Goal: Complete application form

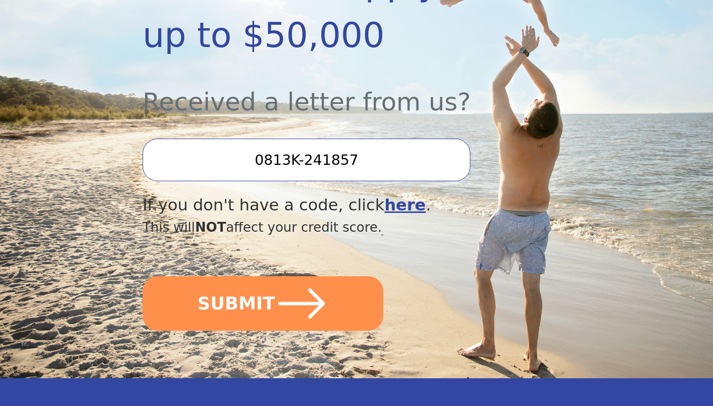
scroll to position [307, 0]
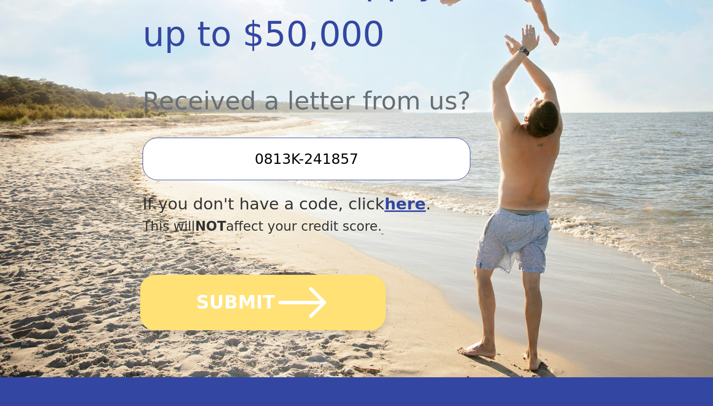
click at [288, 302] on icon "submit" at bounding box center [303, 302] width 48 height 31
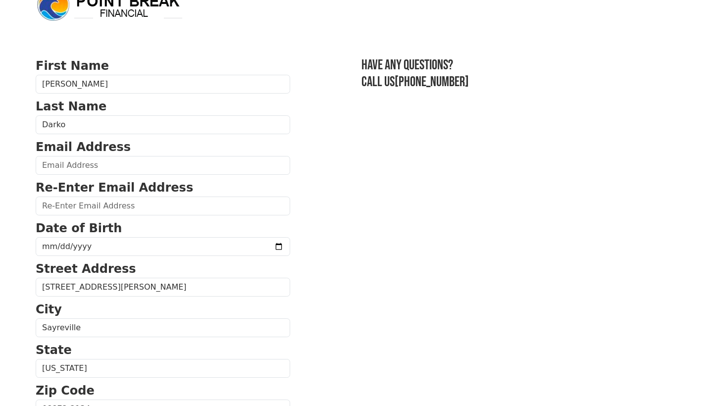
scroll to position [24, 0]
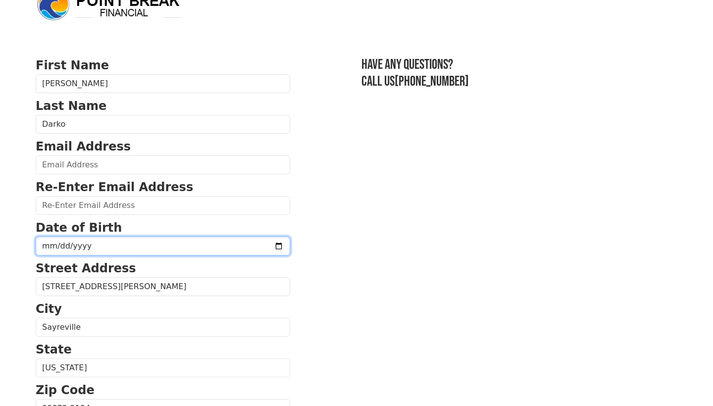
click at [73, 245] on input "date" at bounding box center [163, 246] width 254 height 19
click at [49, 249] on input "date" at bounding box center [163, 246] width 254 height 19
click at [57, 246] on input "date" at bounding box center [163, 246] width 254 height 19
click at [71, 252] on input "date" at bounding box center [163, 246] width 254 height 19
click at [70, 244] on input "date" at bounding box center [163, 246] width 254 height 19
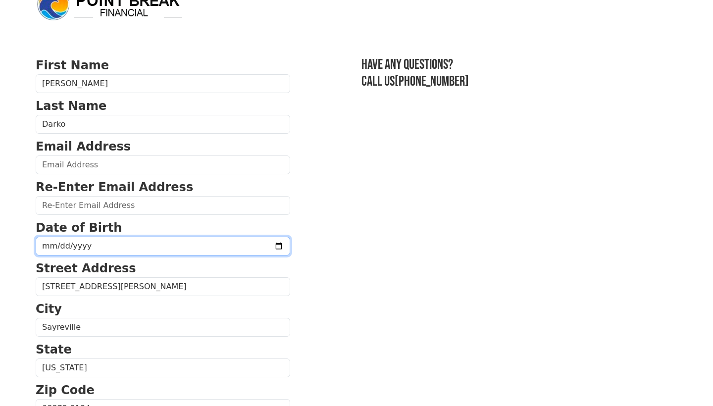
type input "1969-10-10"
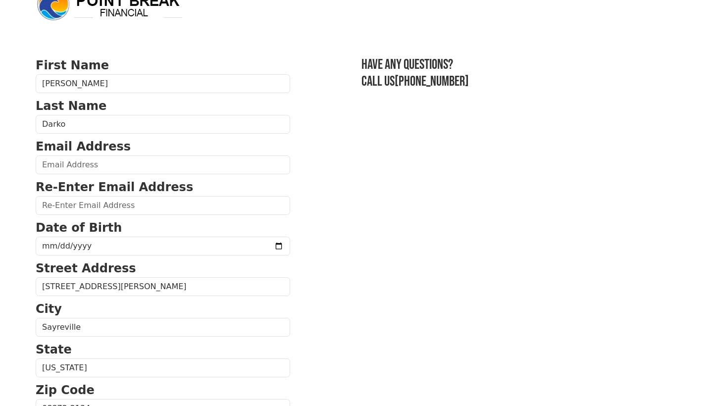
click at [271, 264] on section "First Name John Last Name Darko Email Address Re-Enter Email Address Date of Bi…" at bounding box center [357, 409] width 642 height 706
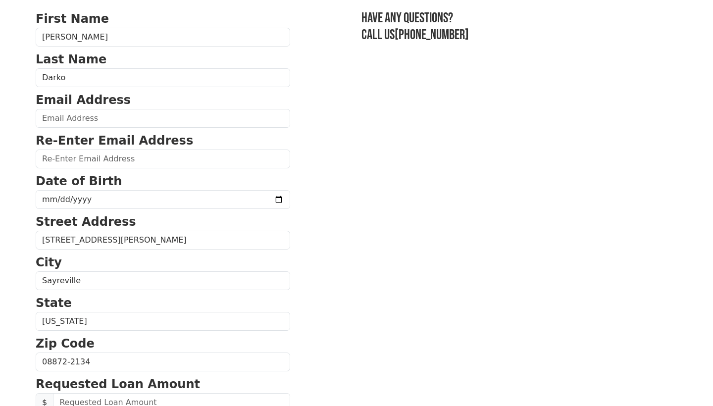
scroll to position [75, 0]
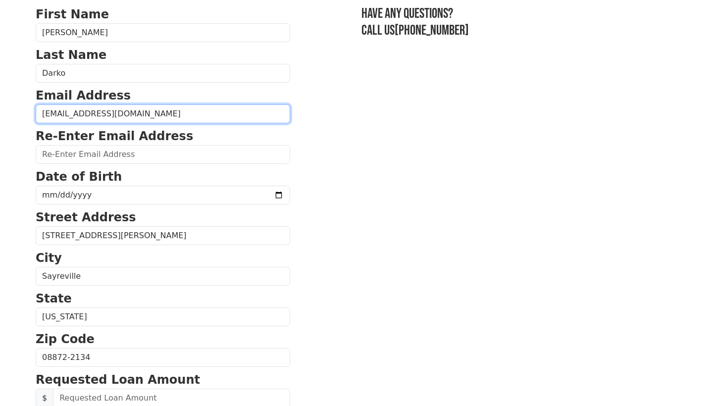
type input "jfaedarko@yahoo.com"
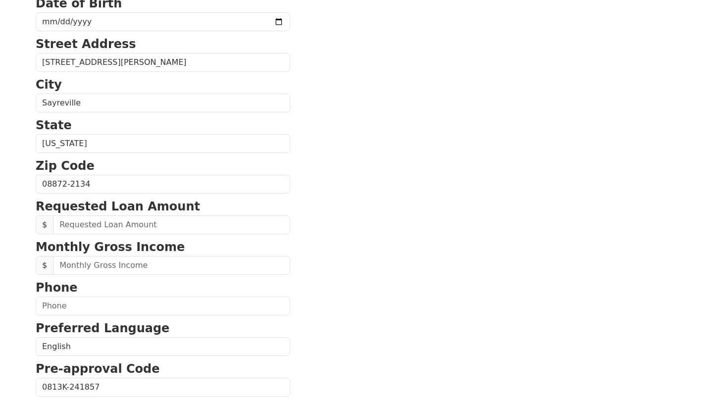
scroll to position [249, 0]
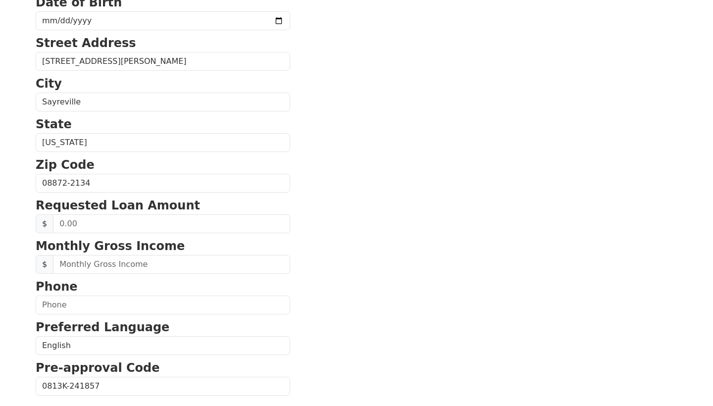
type input "jfaedarko@yahoo.com"
click at [91, 218] on input "text" at bounding box center [171, 223] width 237 height 19
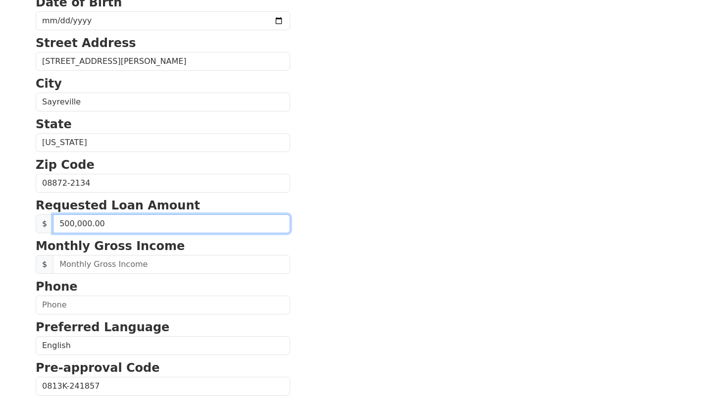
type input "50,000.00"
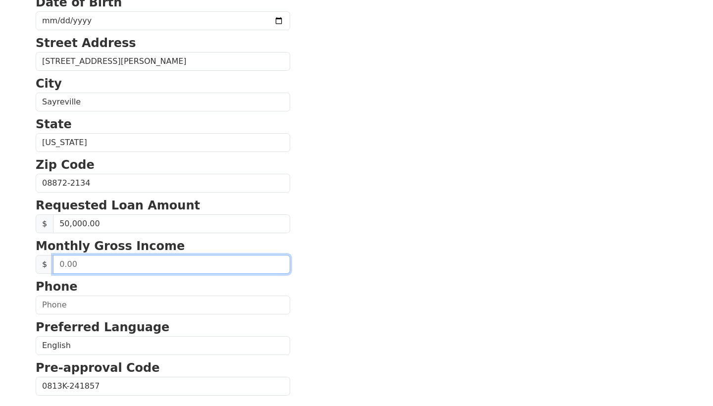
click at [86, 263] on input "text" at bounding box center [171, 264] width 237 height 19
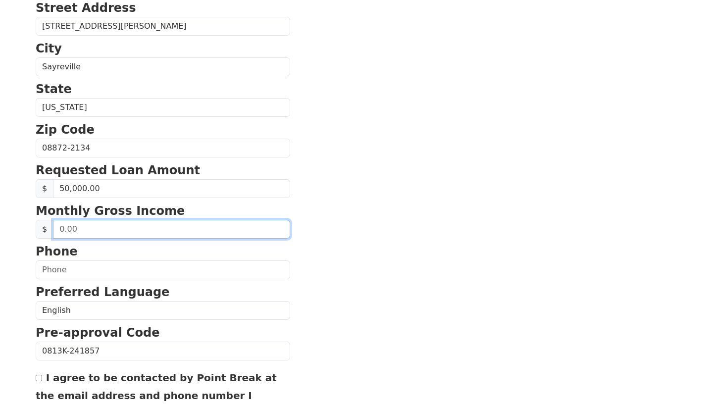
scroll to position [287, 0]
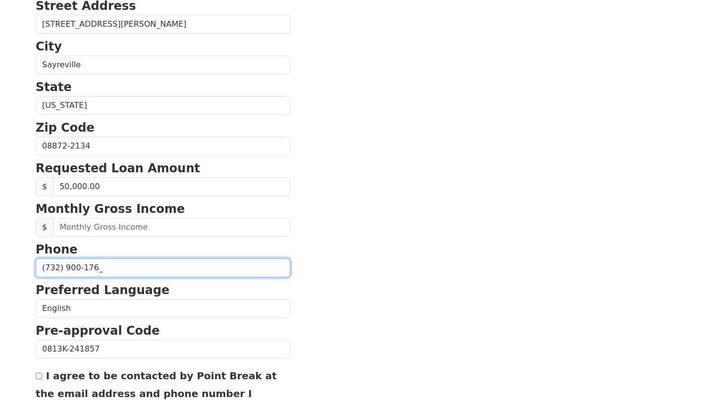
type input "(732) 900-1761"
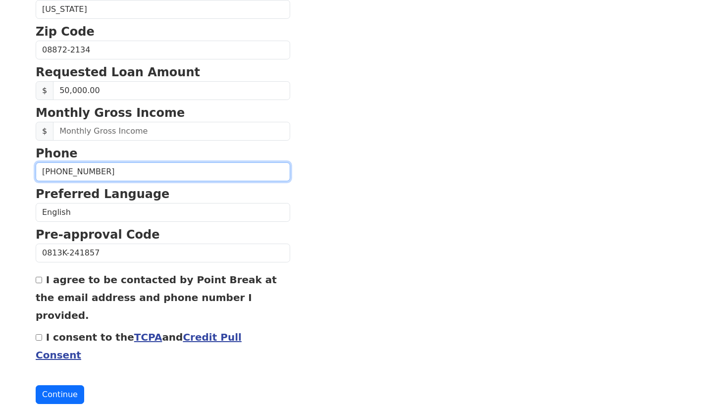
scroll to position [382, 0]
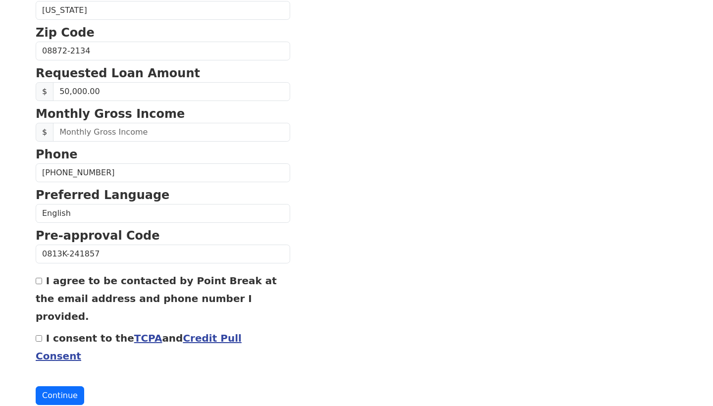
click at [37, 283] on input "I agree to be contacted by Point Break at the email address and phone number I …" at bounding box center [39, 281] width 6 height 6
checkbox input "true"
click at [39, 335] on input "I consent to the TCPA and Credit Pull Consent" at bounding box center [39, 338] width 6 height 6
checkbox input "true"
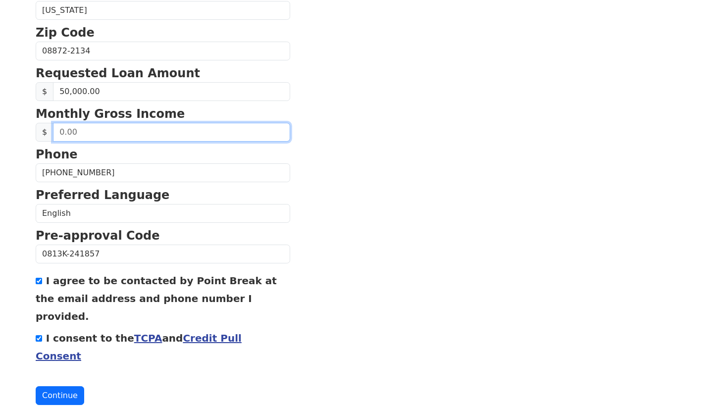
click at [99, 134] on input "text" at bounding box center [171, 132] width 237 height 19
type input "8,500.00"
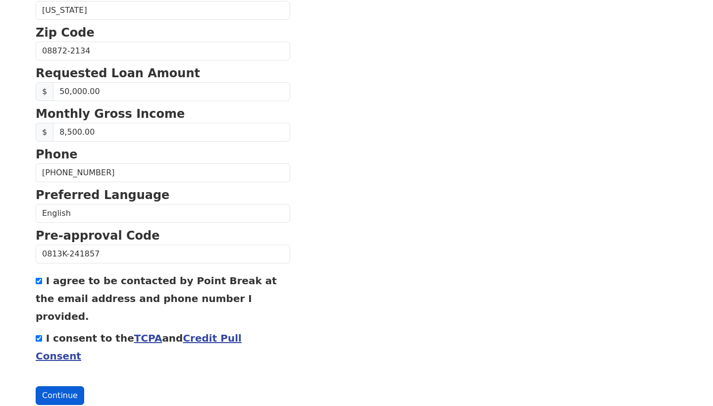
click at [52, 386] on button "Continue" at bounding box center [60, 395] width 49 height 19
